Goal: Find specific page/section: Find specific page/section

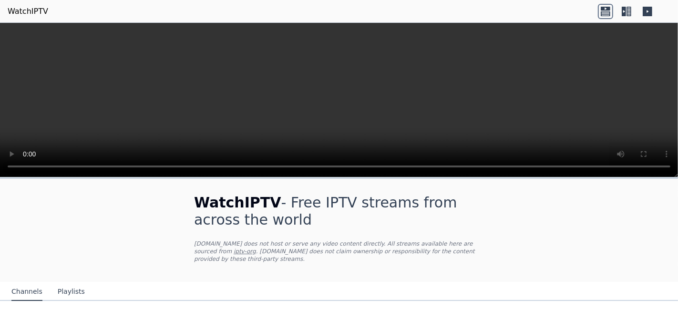
scroll to position [282, 0]
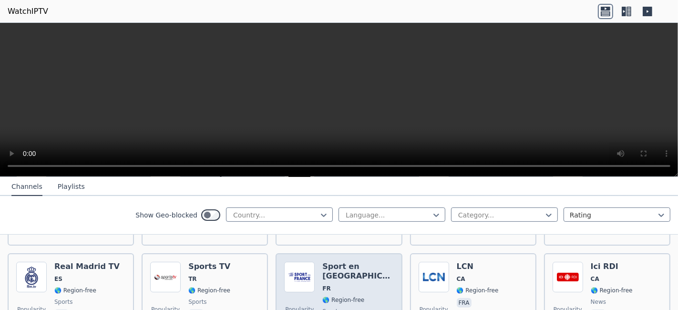
click at [357, 296] on span "🌎 Region-free" at bounding box center [357, 300] width 71 height 8
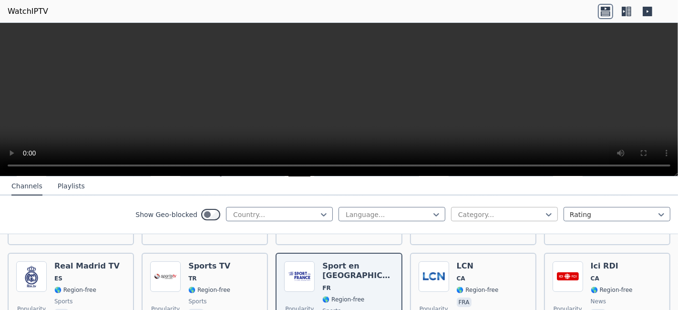
click at [487, 210] on div at bounding box center [500, 215] width 87 height 10
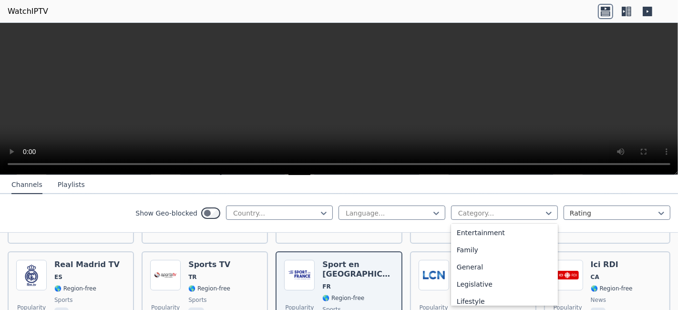
scroll to position [0, 0]
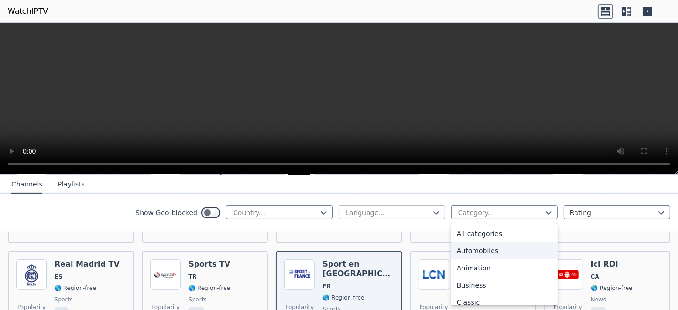
click at [401, 216] on div at bounding box center [388, 213] width 87 height 10
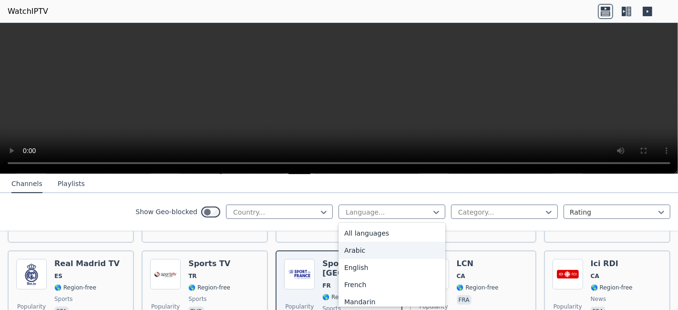
click at [392, 250] on div "Arabic" at bounding box center [391, 250] width 107 height 17
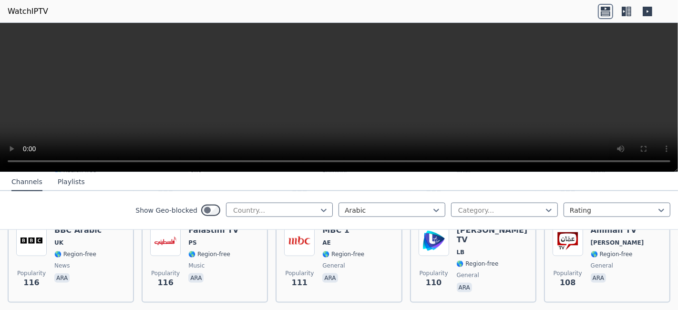
scroll to position [1412, 0]
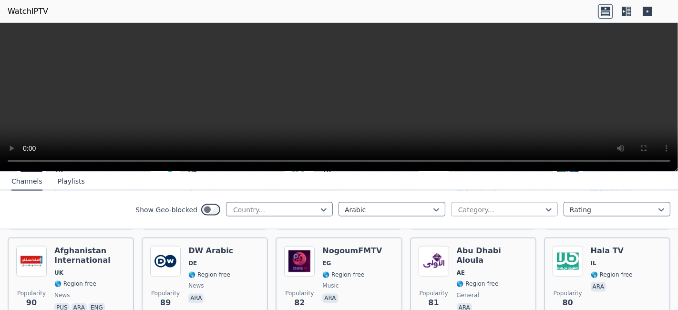
click at [467, 212] on div at bounding box center [500, 210] width 87 height 10
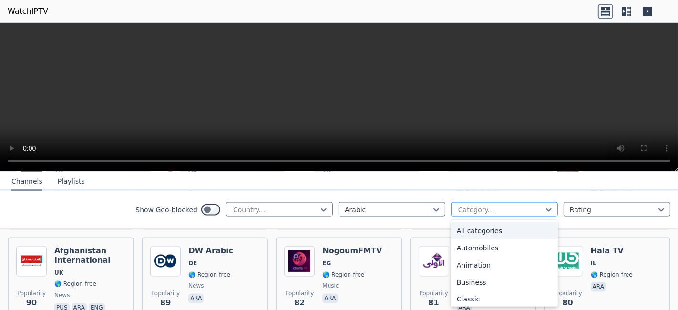
click at [467, 212] on div at bounding box center [500, 210] width 87 height 10
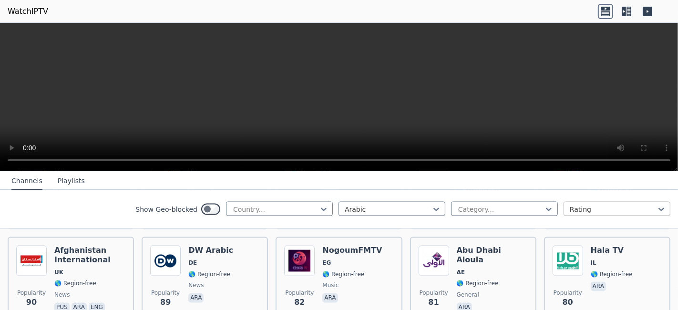
click at [571, 206] on div at bounding box center [613, 210] width 87 height 10
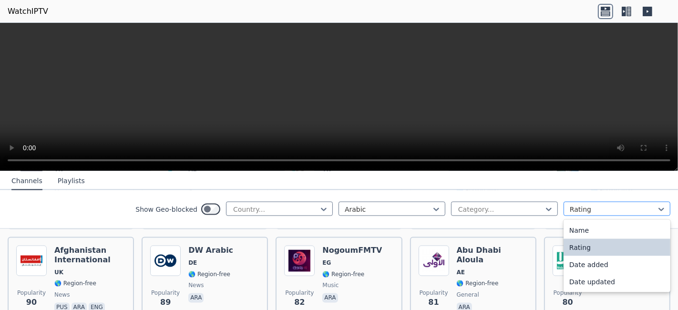
click at [570, 206] on div at bounding box center [613, 210] width 87 height 10
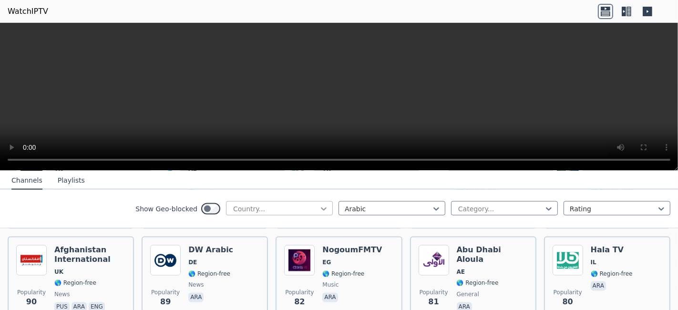
click at [321, 208] on icon at bounding box center [324, 209] width 6 height 3
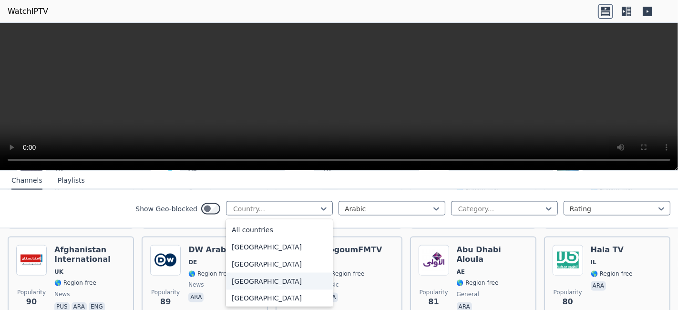
click at [258, 280] on div "[GEOGRAPHIC_DATA]" at bounding box center [279, 281] width 107 height 17
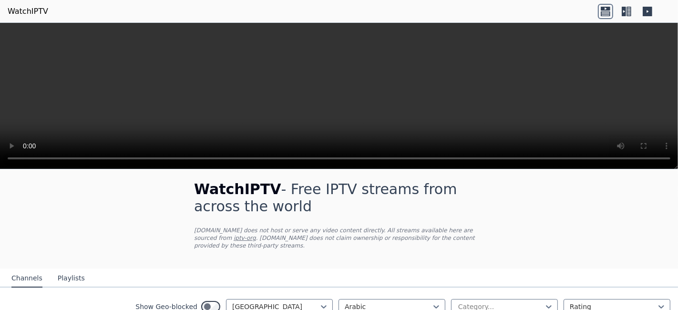
scroll to position [76, 0]
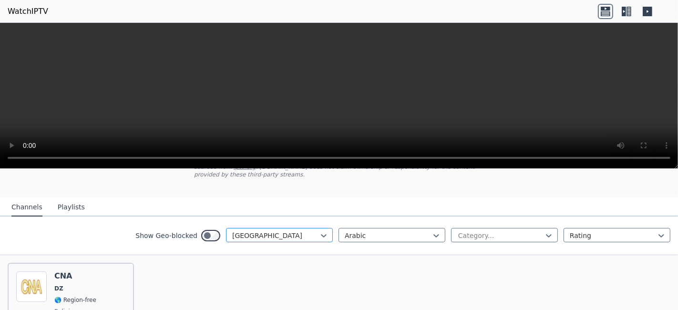
click at [268, 231] on div at bounding box center [275, 236] width 87 height 10
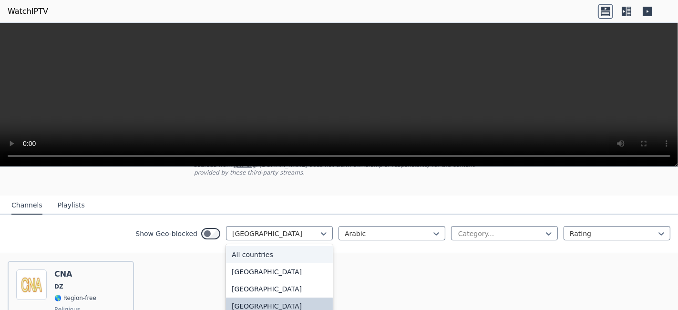
click at [299, 247] on div "All countries" at bounding box center [279, 254] width 107 height 17
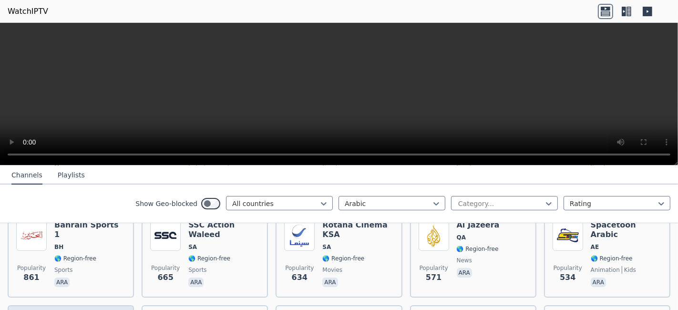
scroll to position [76, 0]
